Goal: Submit feedback/report problem: Submit feedback/report problem

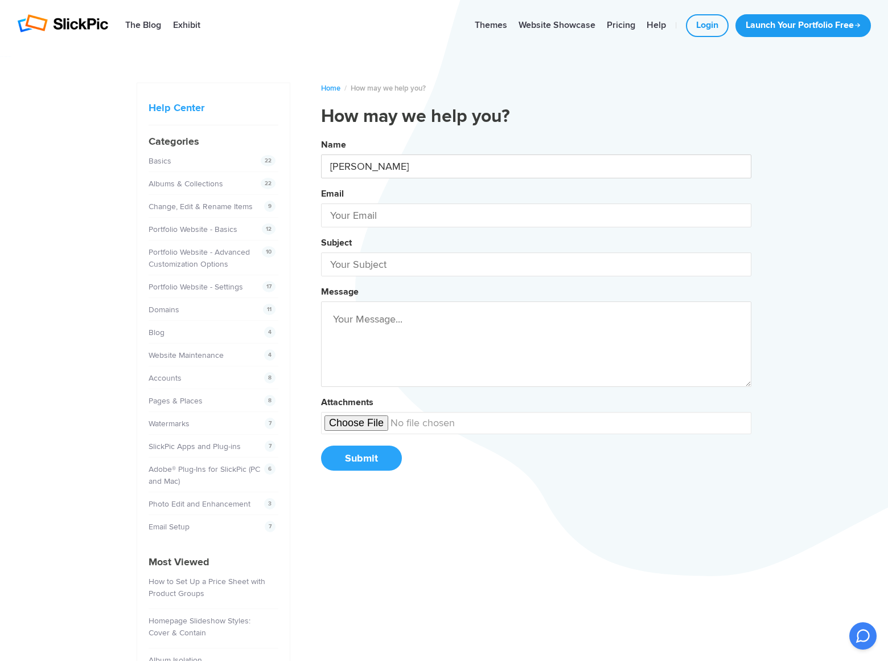
click at [321, 135] on button "Name [PERSON_NAME] Email Subject Message Attachments Submit" at bounding box center [536, 308] width 431 height 347
type input "[PERSON_NAME]"
type input "[PERSON_NAME][EMAIL_ADDRESS][DOMAIN_NAME]"
type input "[DOMAIN_NAME]"
click at [321, 135] on button "Name [PERSON_NAME] Email [PERSON_NAME][EMAIL_ADDRESS][DOMAIN_NAME] Subject [DOM…" at bounding box center [536, 308] width 431 height 347
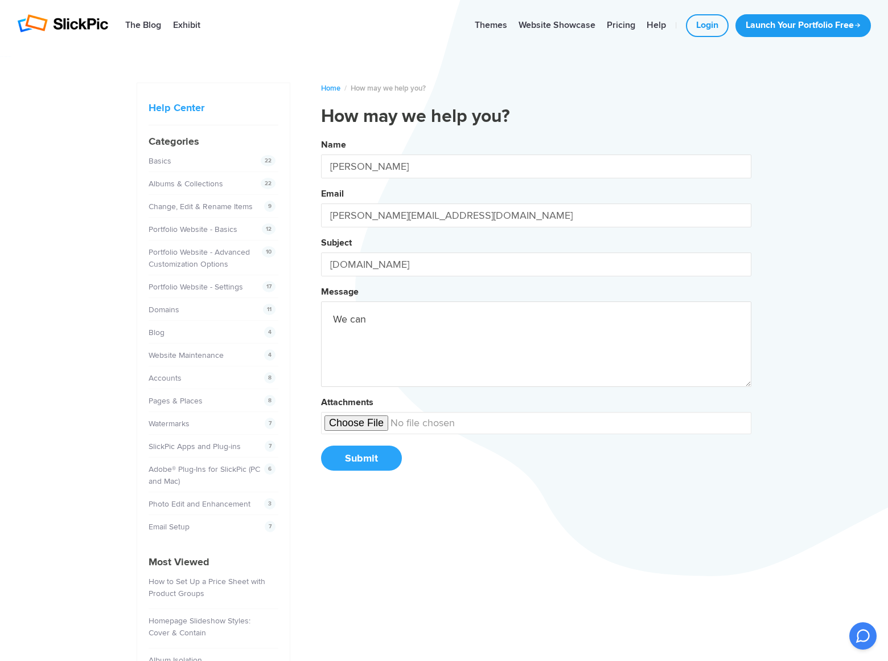
click at [321, 135] on button "Name [PERSON_NAME] Email [PERSON_NAME][EMAIL_ADDRESS][DOMAIN_NAME] Subject [DOM…" at bounding box center [536, 308] width 431 height 347
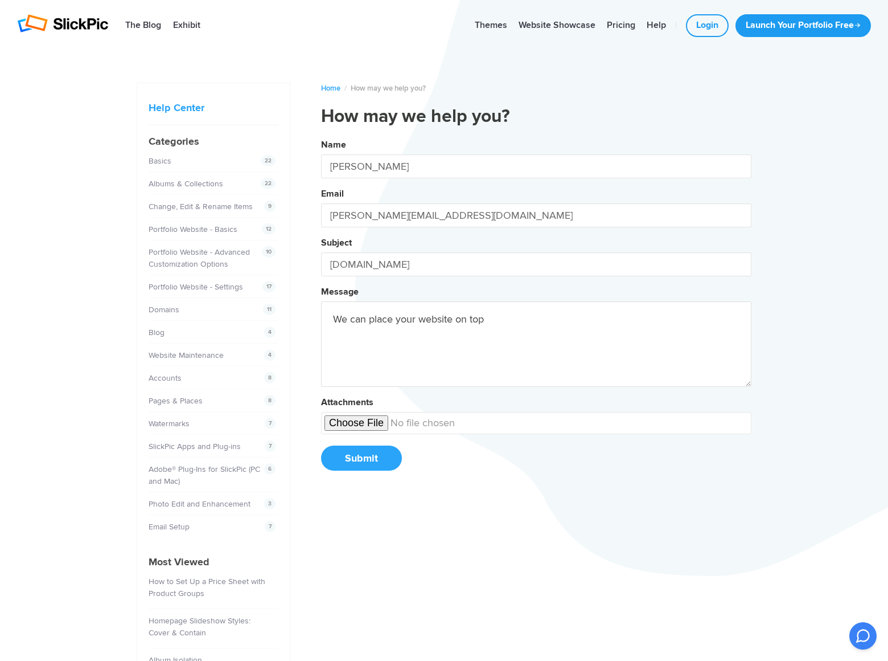
click at [321, 135] on button "Name [PERSON_NAME] Email [PERSON_NAME][EMAIL_ADDRESS][DOMAIN_NAME] Subject [DOM…" at bounding box center [536, 308] width 431 height 347
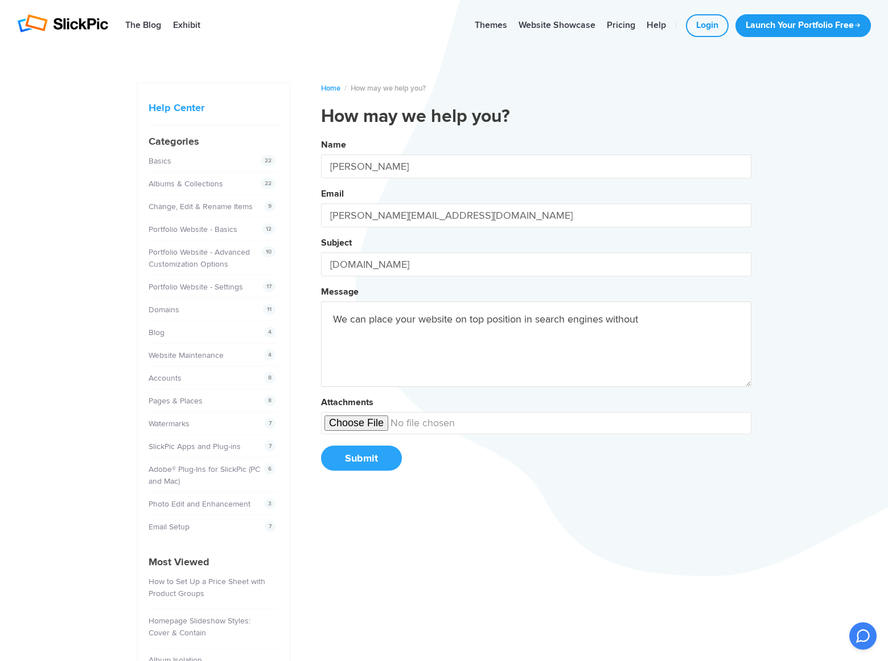
click at [321, 135] on button "Name [PERSON_NAME] Email [PERSON_NAME][EMAIL_ADDRESS][DOMAIN_NAME] Subject [DOM…" at bounding box center [536, 308] width 431 height 347
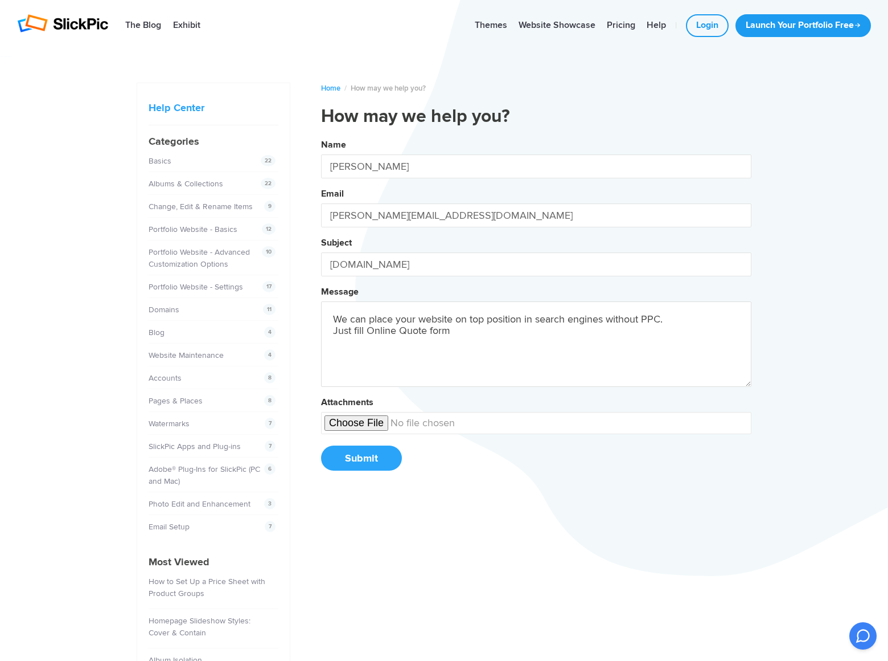
click at [321, 135] on button "Name [PERSON_NAME] Email [PERSON_NAME][EMAIL_ADDRESS][DOMAIN_NAME] Subject [DOM…" at bounding box center [536, 308] width 431 height 347
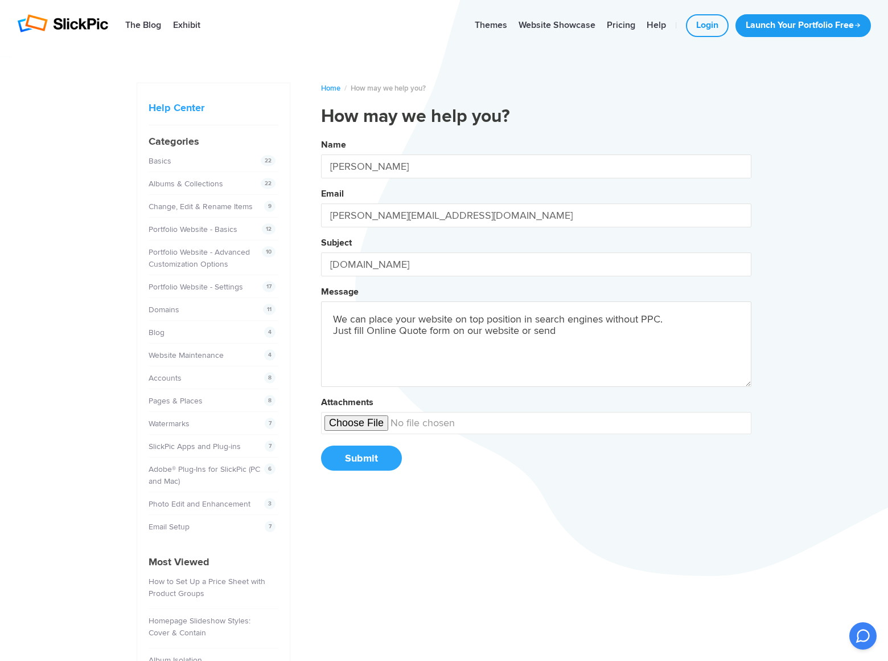
click at [321, 135] on button "Name [PERSON_NAME] Email [PERSON_NAME][EMAIL_ADDRESS][DOMAIN_NAME] Subject [DOM…" at bounding box center [536, 308] width 431 height 347
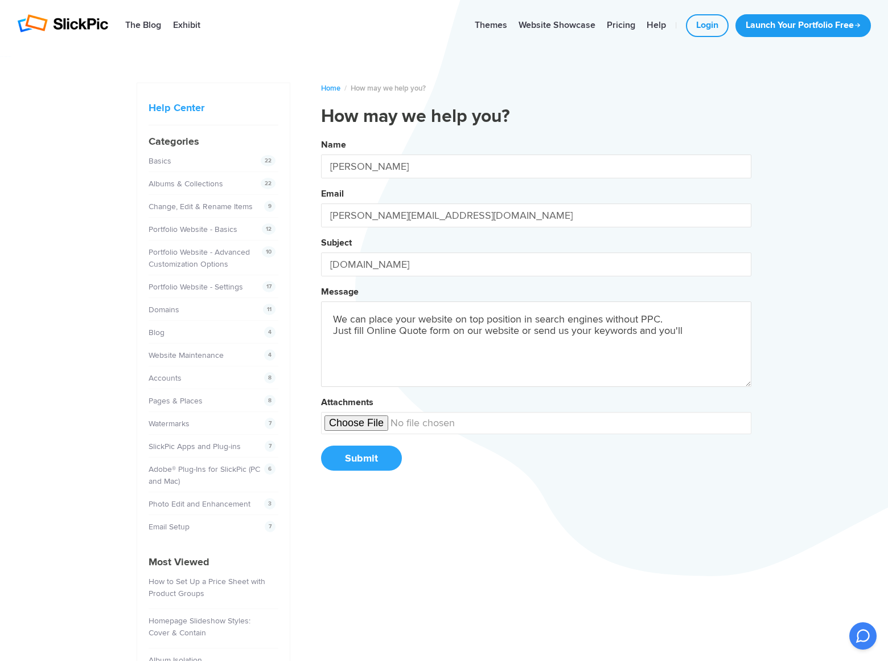
click at [321, 135] on button "Name [PERSON_NAME] Email [PERSON_NAME][EMAIL_ADDRESS][DOMAIN_NAME] Subject [DOM…" at bounding box center [536, 308] width 431 height 347
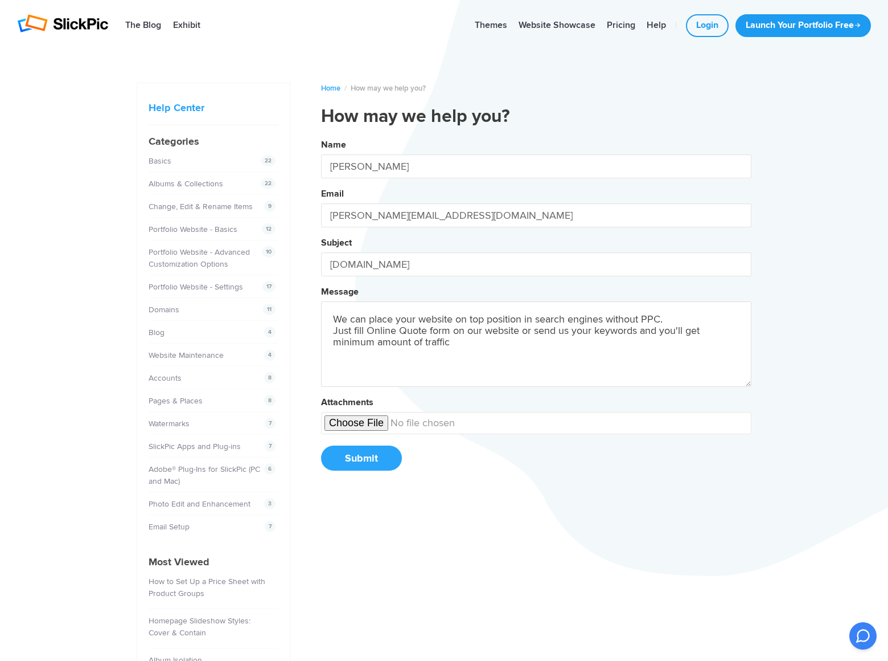
click at [321, 135] on button "Name [PERSON_NAME] Email [PERSON_NAME][EMAIL_ADDRESS][DOMAIN_NAME] Subject [DOM…" at bounding box center [536, 308] width 431 height 347
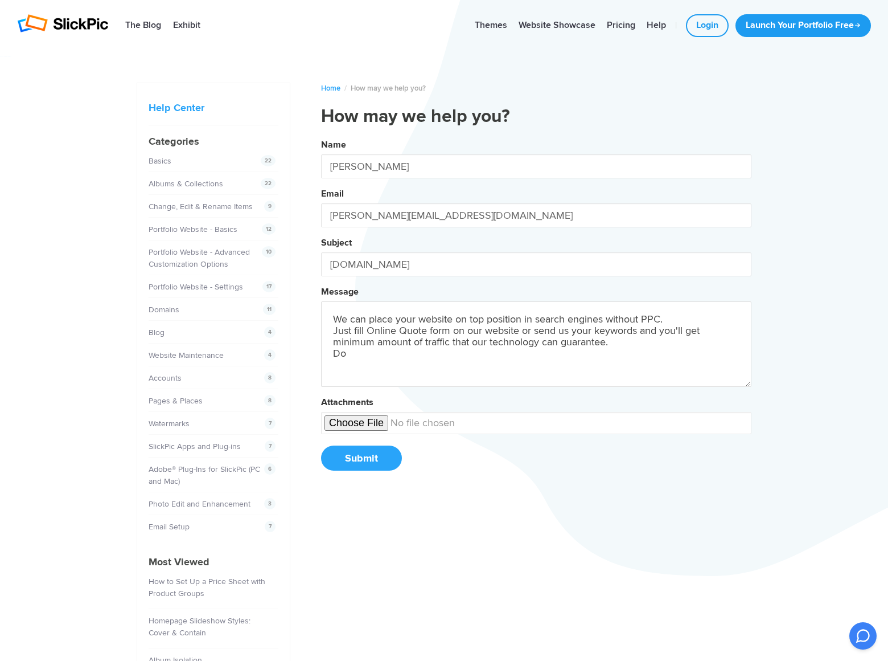
click at [321, 135] on button "Name [PERSON_NAME] Email [PERSON_NAME][EMAIL_ADDRESS][DOMAIN_NAME] Subject [DOM…" at bounding box center [536, 308] width 431 height 347
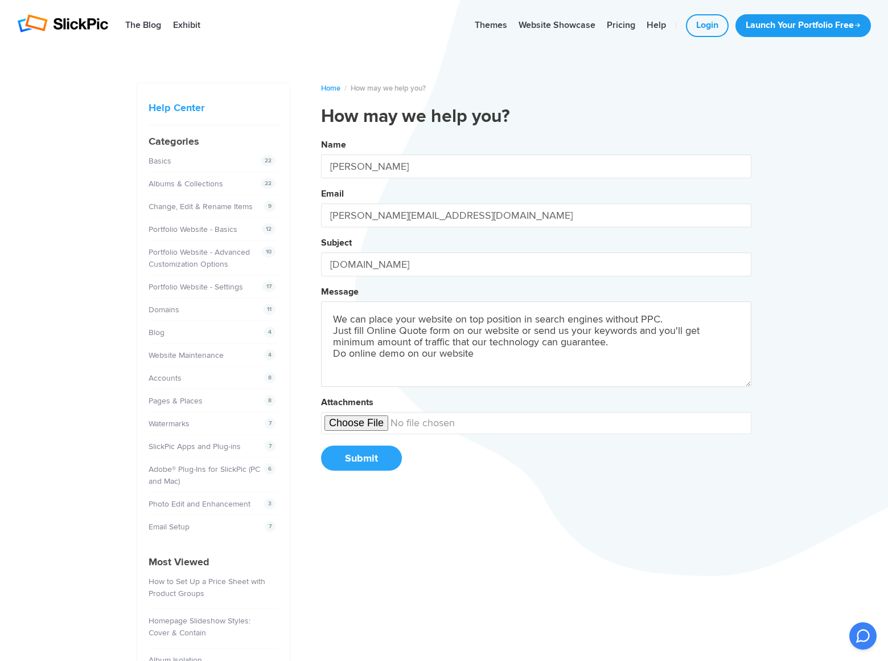
click at [321, 135] on button "Name [PERSON_NAME] Email [PERSON_NAME][EMAIL_ADDRESS][DOMAIN_NAME] Subject [DOM…" at bounding box center [536, 308] width 431 height 347
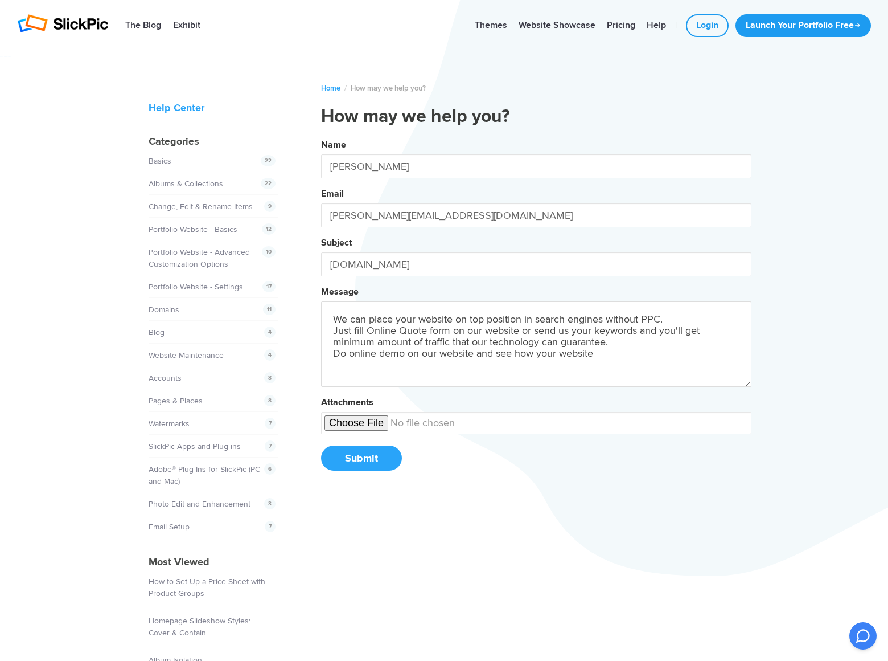
click at [321, 135] on button "Name [PERSON_NAME] Email [PERSON_NAME][EMAIL_ADDRESS][DOMAIN_NAME] Subject [DOM…" at bounding box center [536, 308] width 431 height 347
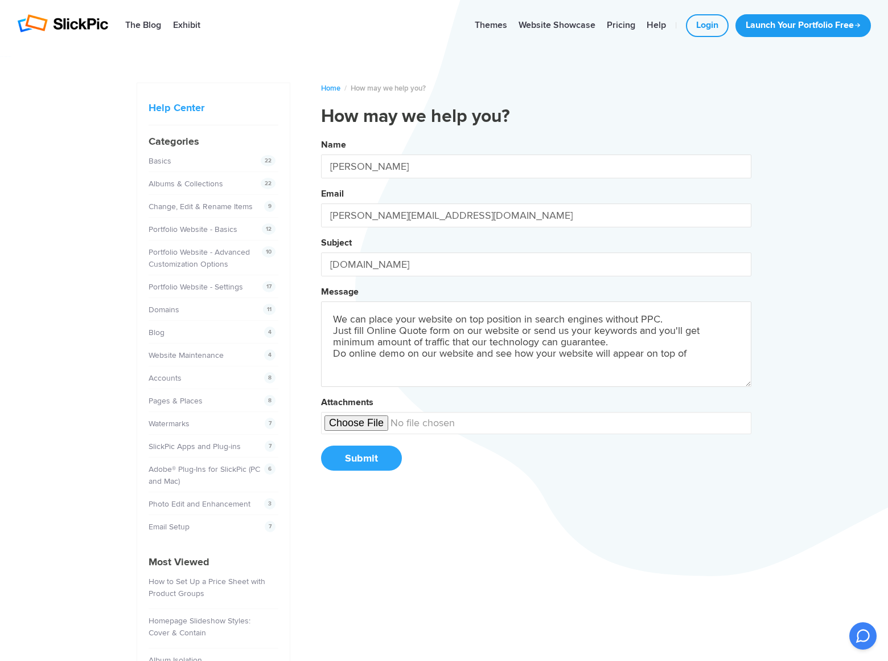
click at [321, 135] on button "Name [PERSON_NAME] Email [PERSON_NAME][EMAIL_ADDRESS][DOMAIN_NAME] Subject [DOM…" at bounding box center [536, 308] width 431 height 347
type textarea "We can place your website on top position in search engines without PPC. Just f…"
